Goal: Transaction & Acquisition: Purchase product/service

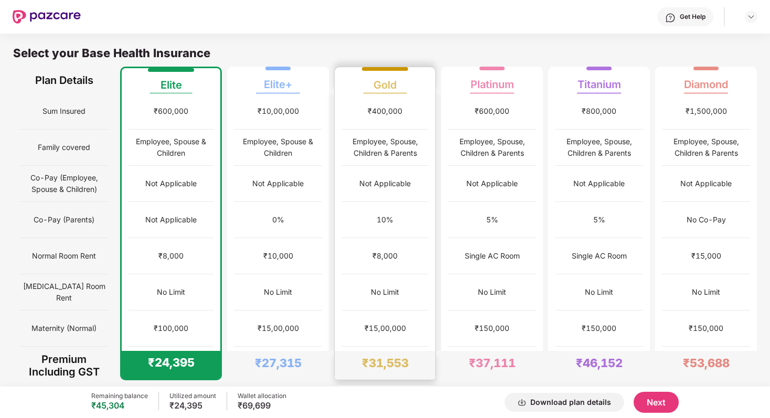
click at [344, 307] on div "No Limit" at bounding box center [384, 292] width 87 height 36
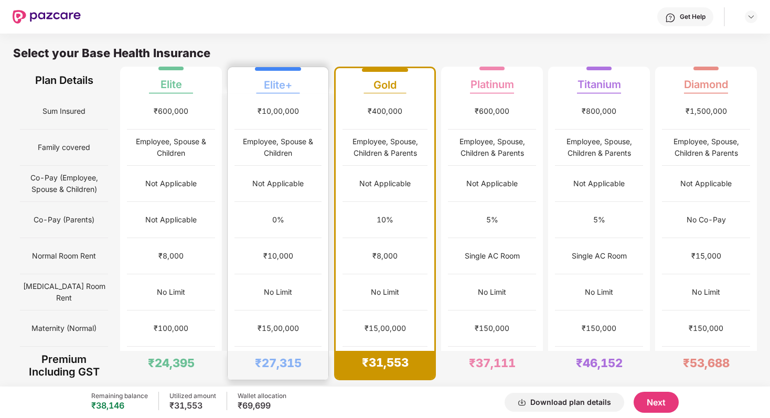
click at [289, 289] on div "No Limit" at bounding box center [278, 292] width 28 height 12
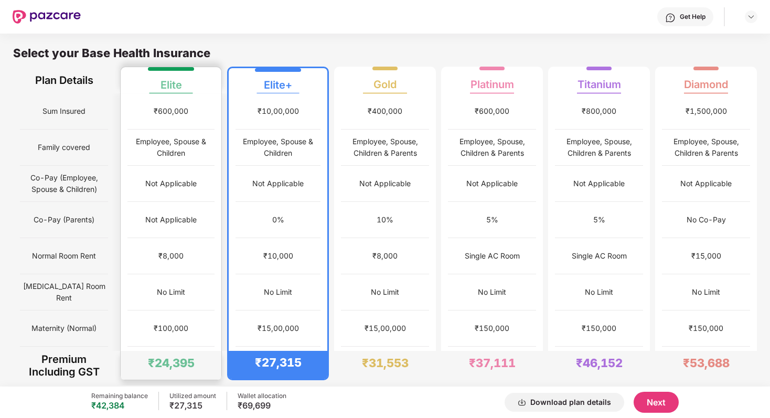
click at [163, 256] on div "₹8,000" at bounding box center [170, 256] width 25 height 12
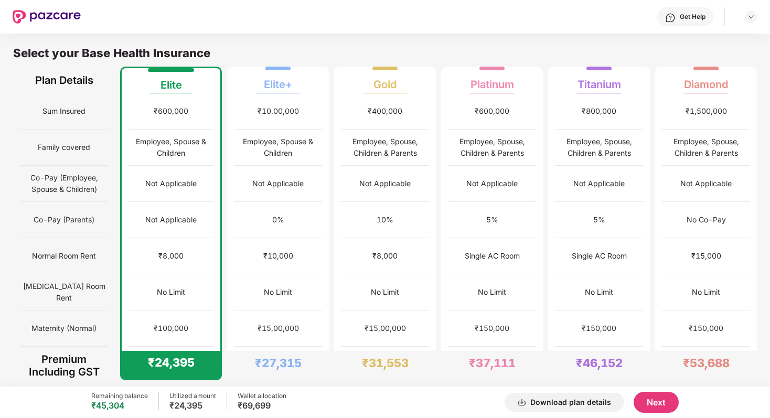
click at [209, 50] on div "Select your Base Health Insurance" at bounding box center [385, 56] width 744 height 21
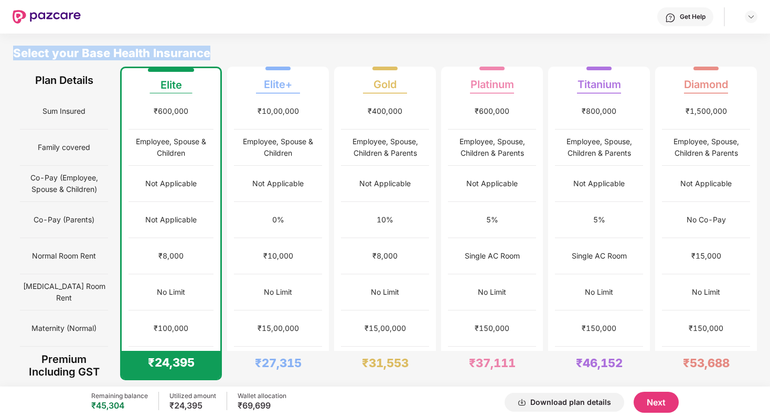
drag, startPoint x: 15, startPoint y: 52, endPoint x: 224, endPoint y: 52, distance: 209.7
click at [225, 52] on div "Select your Base Health Insurance" at bounding box center [385, 56] width 744 height 21
click at [224, 52] on div "Select your Base Health Insurance" at bounding box center [385, 56] width 744 height 21
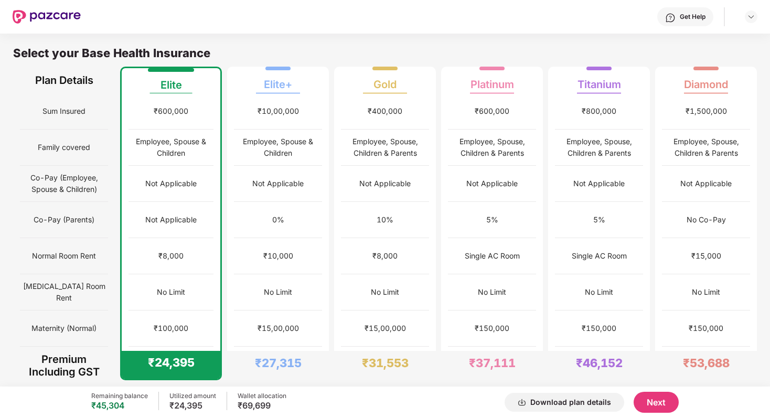
click at [224, 52] on div "Select your Base Health Insurance" at bounding box center [385, 56] width 744 height 21
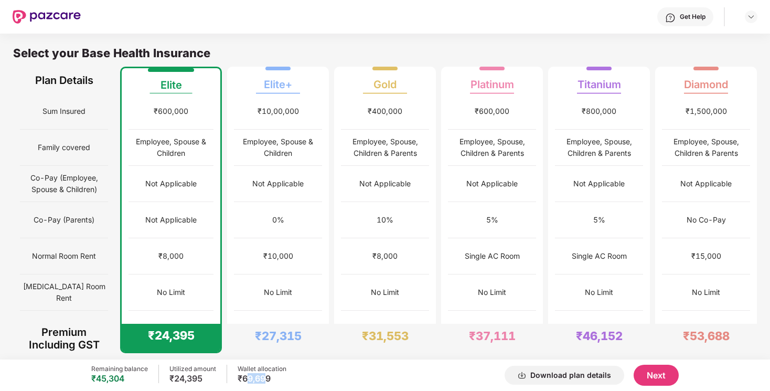
drag, startPoint x: 244, startPoint y: 377, endPoint x: 265, endPoint y: 377, distance: 21.5
click at [265, 377] on div "₹69,699" at bounding box center [262, 378] width 49 height 10
click at [302, 232] on div "0%" at bounding box center [277, 220] width 87 height 36
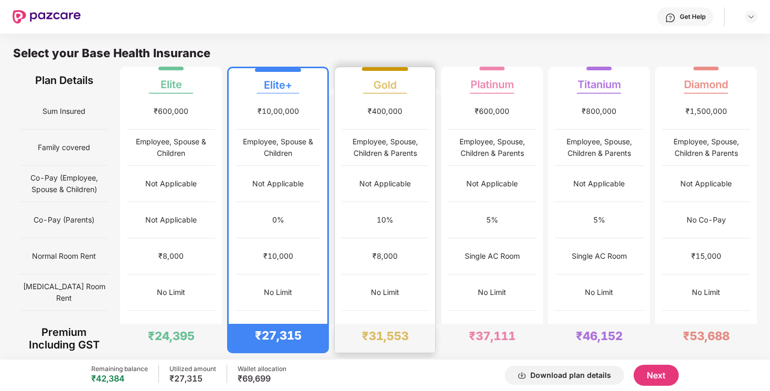
click at [402, 221] on div "10%" at bounding box center [384, 220] width 87 height 36
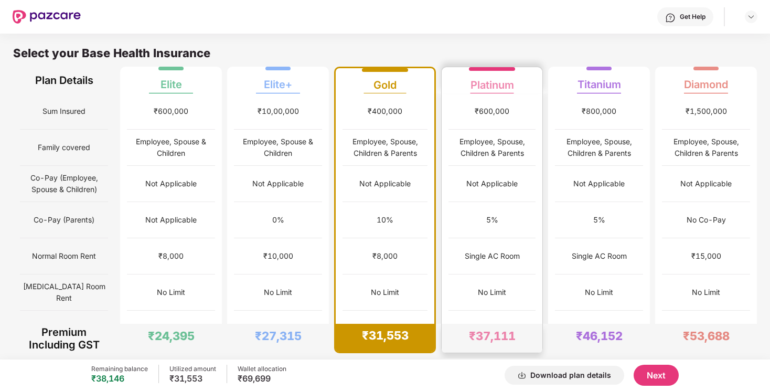
click at [480, 222] on div "5%" at bounding box center [491, 220] width 87 height 36
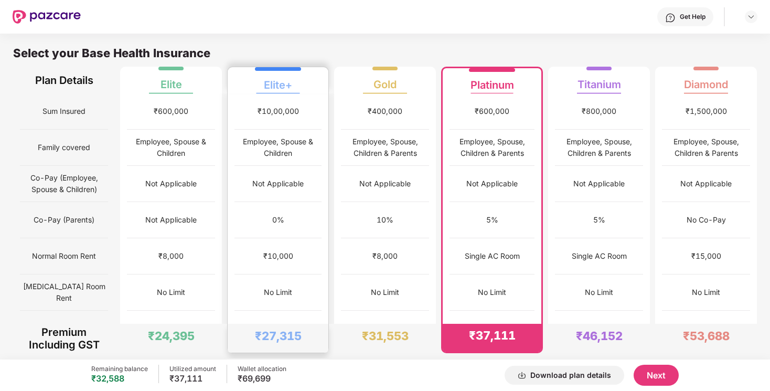
click at [243, 213] on div "0%" at bounding box center [277, 220] width 87 height 36
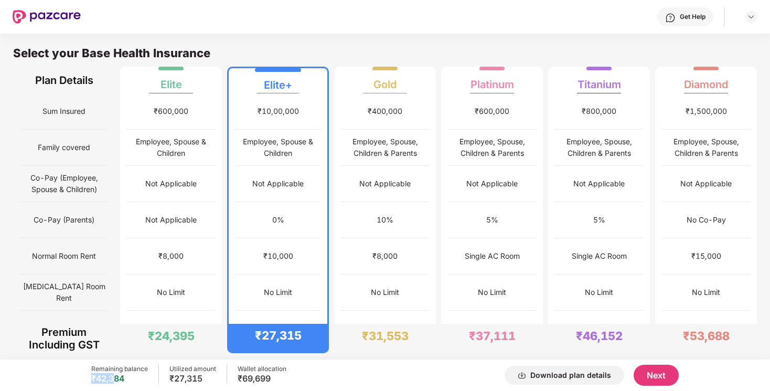
drag, startPoint x: 93, startPoint y: 381, endPoint x: 115, endPoint y: 381, distance: 22.0
click at [115, 381] on div "₹42,384" at bounding box center [119, 378] width 57 height 10
click at [393, 223] on div "10%" at bounding box center [384, 220] width 87 height 36
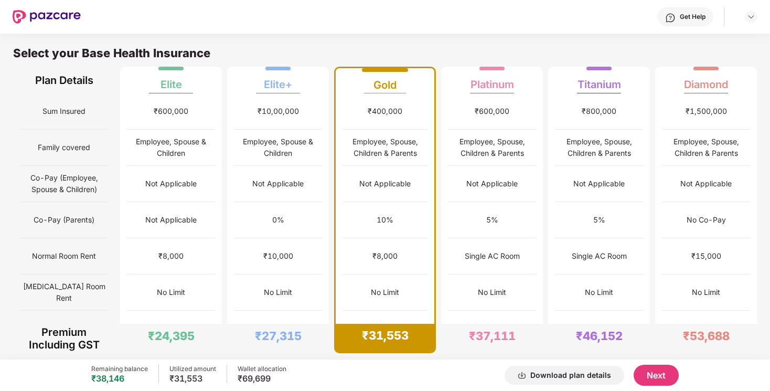
click at [670, 371] on button "Next" at bounding box center [655, 374] width 45 height 21
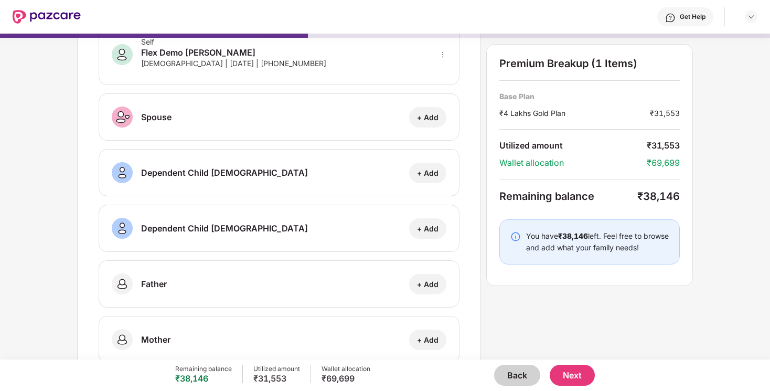
scroll to position [66, 0]
click at [420, 119] on div "+ Add" at bounding box center [427, 117] width 21 height 10
select select "******"
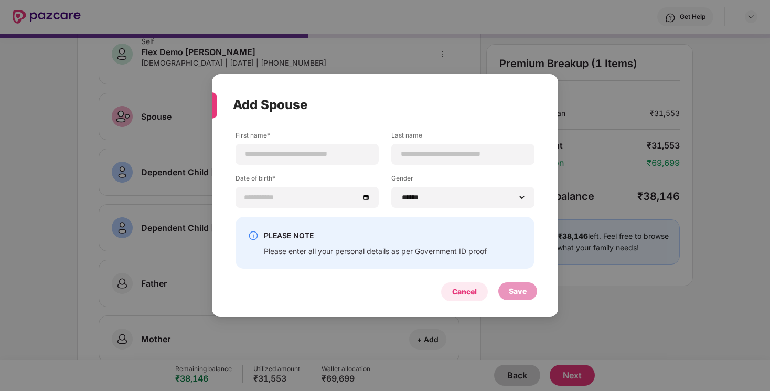
click at [469, 289] on div "Cancel" at bounding box center [464, 292] width 25 height 12
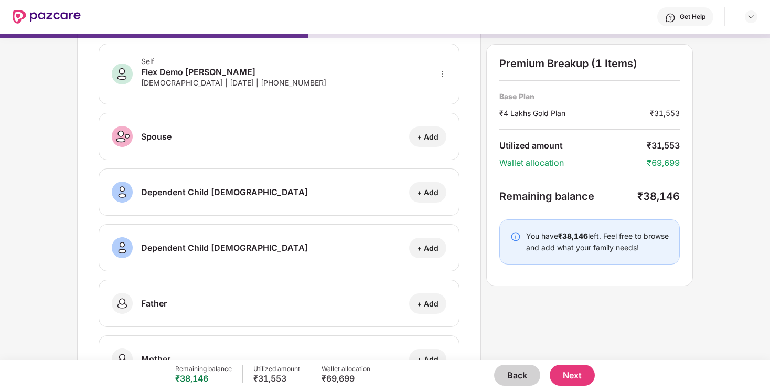
scroll to position [42, 0]
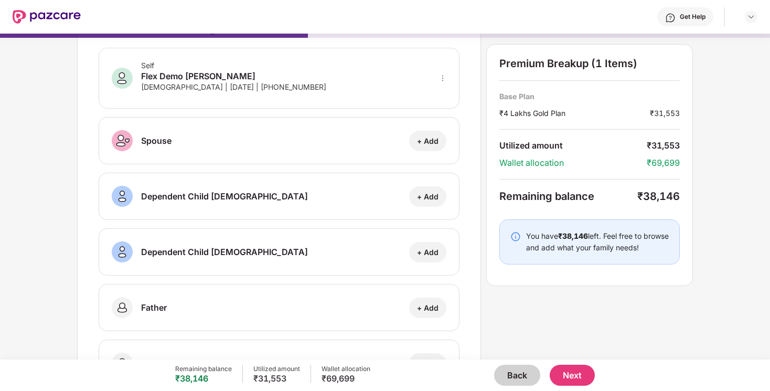
click at [582, 372] on button "Next" at bounding box center [572, 374] width 45 height 21
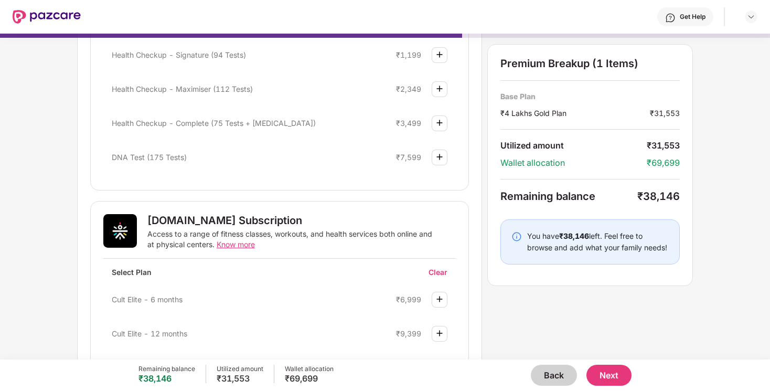
scroll to position [253, 0]
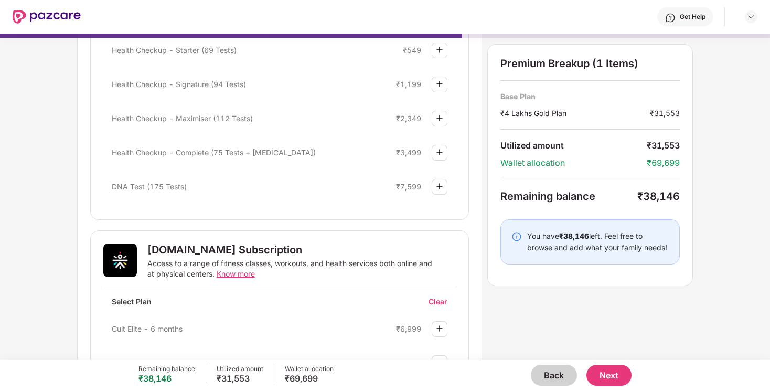
click at [439, 180] on img at bounding box center [439, 186] width 13 height 13
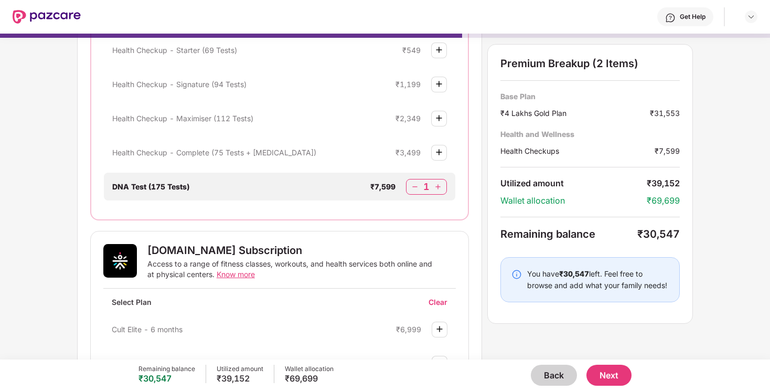
scroll to position [252, 0]
click at [444, 189] on div "1" at bounding box center [426, 188] width 41 height 16
click at [438, 185] on img at bounding box center [438, 188] width 10 height 10
click at [435, 189] on img at bounding box center [438, 188] width 10 height 10
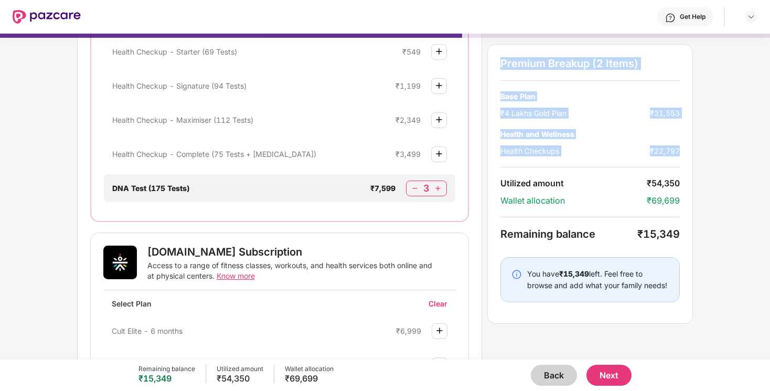
drag, startPoint x: 501, startPoint y: 63, endPoint x: 543, endPoint y: 162, distance: 106.9
click at [543, 162] on div "Premium Breakup (2 Items) Base Plan ₹4 Lakhs Gold Plan ₹31,553 Health and Welln…" at bounding box center [590, 183] width 206 height 279
click at [563, 205] on div "Wallet allocation" at bounding box center [573, 200] width 146 height 11
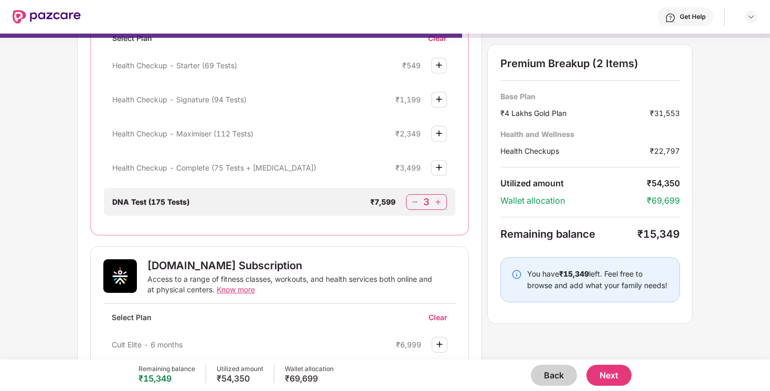
scroll to position [210, 0]
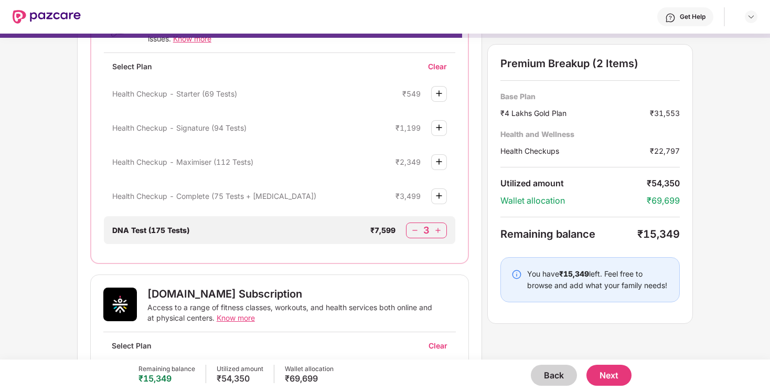
click at [617, 375] on button "Next" at bounding box center [608, 374] width 45 height 21
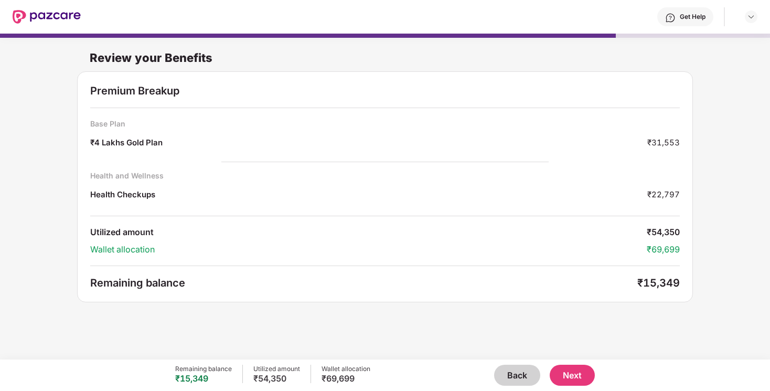
click at [515, 372] on button "Back" at bounding box center [517, 374] width 46 height 21
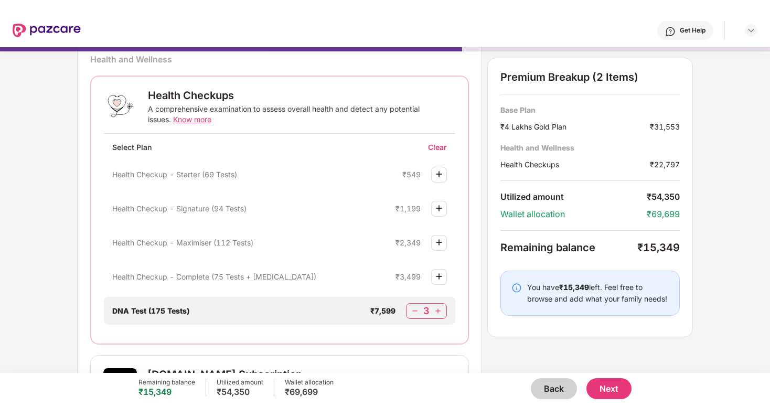
scroll to position [144, 0]
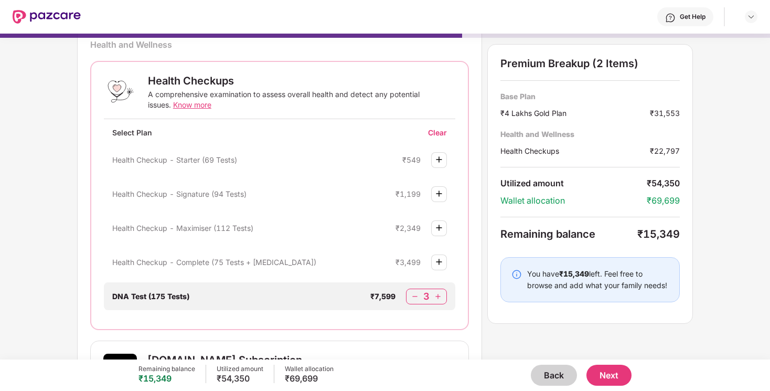
click at [612, 373] on button "Next" at bounding box center [608, 374] width 45 height 21
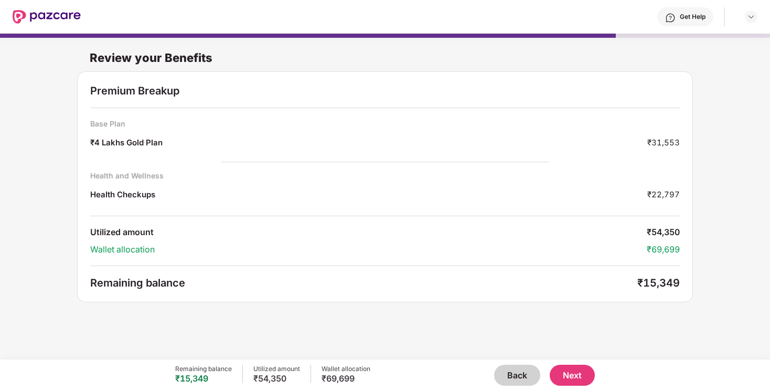
click at [563, 380] on button "Next" at bounding box center [572, 374] width 45 height 21
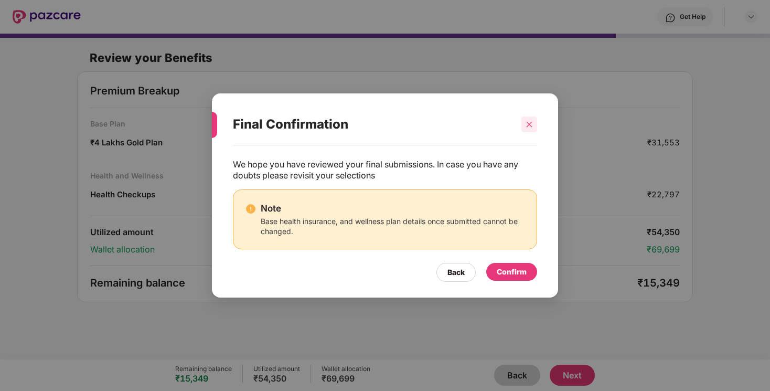
click at [526, 128] on div at bounding box center [529, 124] width 16 height 16
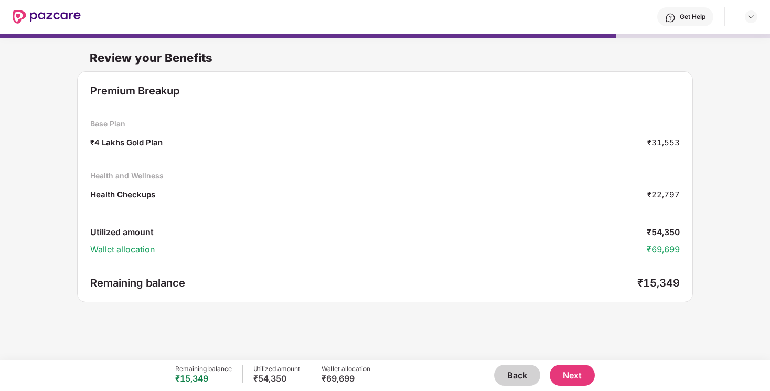
click at [513, 373] on button "Back" at bounding box center [517, 374] width 46 height 21
